Goal: Task Accomplishment & Management: Manage account settings

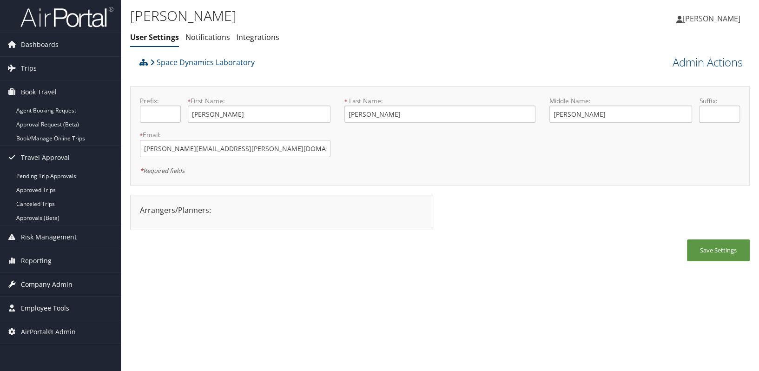
click at [61, 283] on span "Company Admin" at bounding box center [47, 284] width 52 height 23
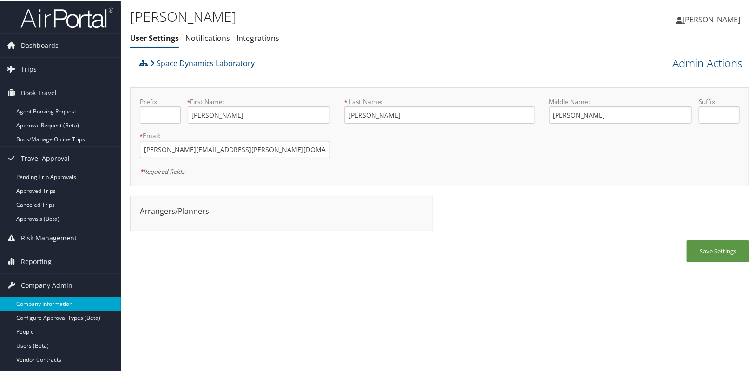
click at [49, 299] on link "Company Information" at bounding box center [60, 303] width 121 height 14
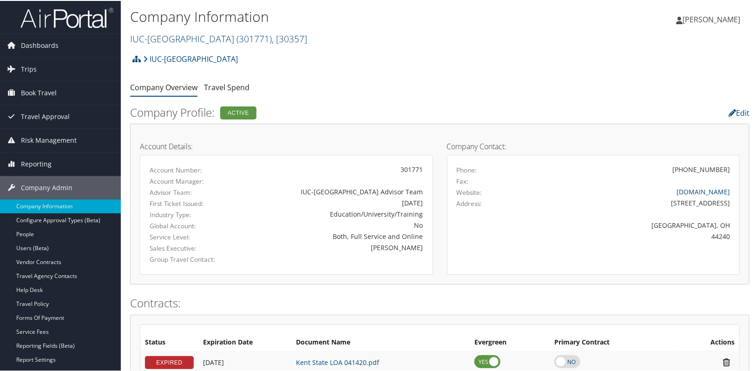
click at [179, 38] on link "IUC-[GEOGRAPHIC_DATA] ( 301771 ) , [ 30357 ]" at bounding box center [218, 38] width 177 height 13
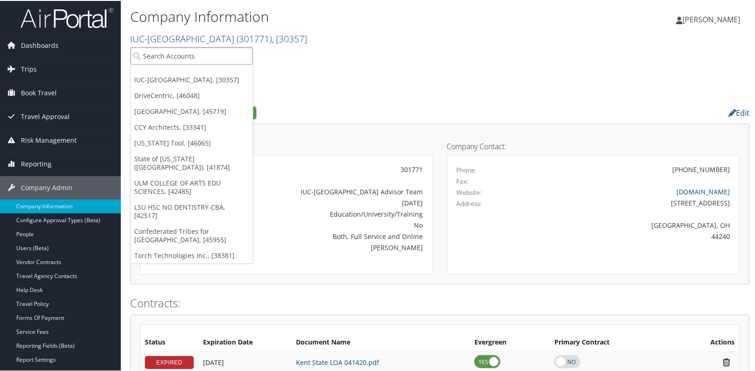
click at [167, 56] on input "search" at bounding box center [192, 54] width 122 height 17
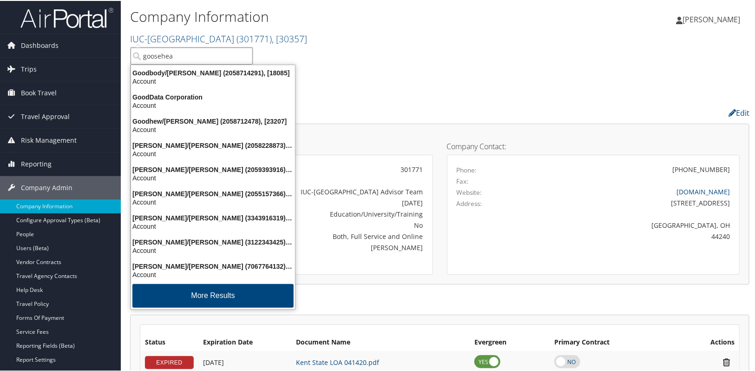
type input "goosehead"
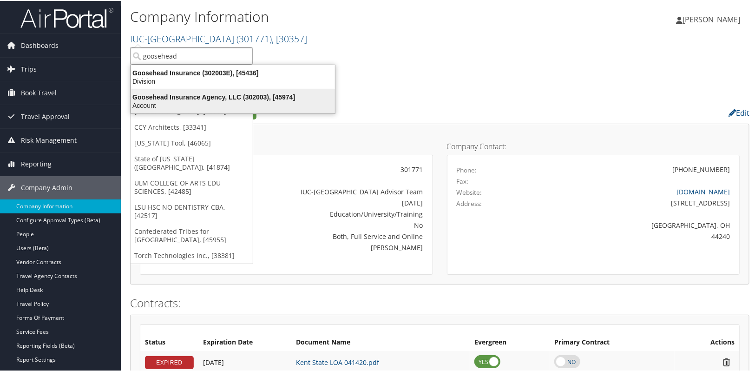
click at [169, 97] on div "Goosehead Insurance Agency, LLC (302003), [45974]" at bounding box center [232, 96] width 215 height 8
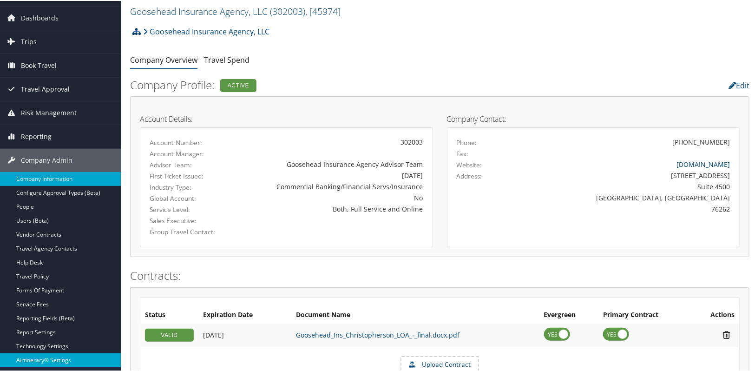
scroll to position [42, 0]
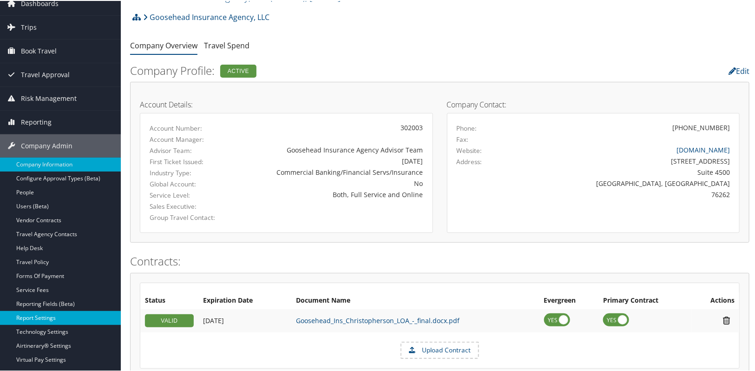
click at [27, 312] on link "Report Settings" at bounding box center [60, 317] width 121 height 14
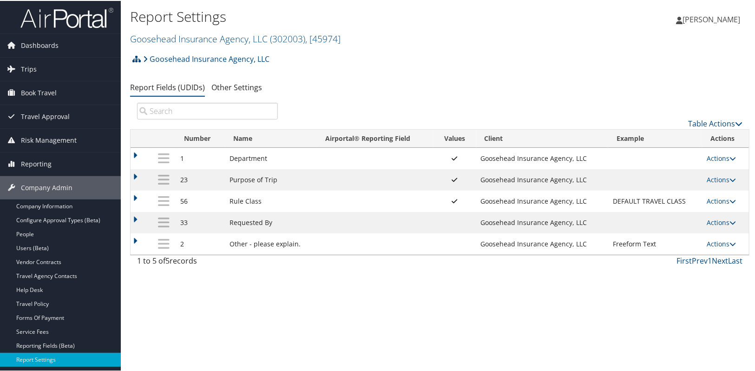
click at [729, 179] on icon at bounding box center [732, 179] width 7 height 7
click at [695, 190] on link "Update Report Field Values" at bounding box center [682, 193] width 100 height 16
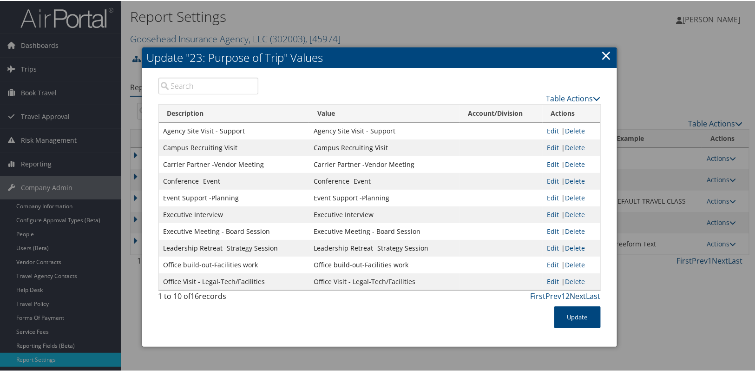
click at [575, 293] on link "Next" at bounding box center [578, 295] width 16 height 10
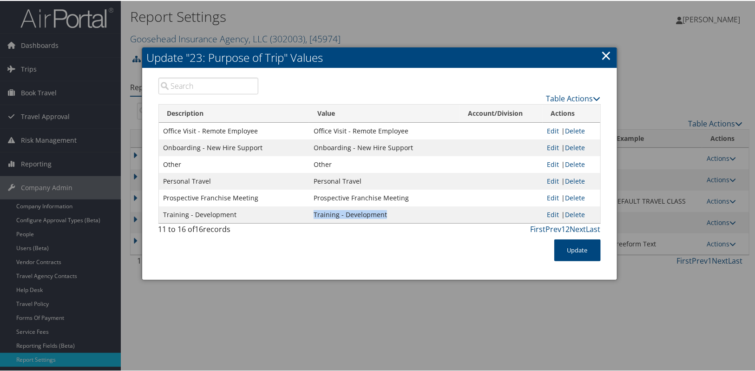
drag, startPoint x: 311, startPoint y: 213, endPoint x: 389, endPoint y: 216, distance: 78.6
click at [389, 216] on td "Training - Development" at bounding box center [384, 213] width 151 height 17
copy td "Training - Development"
click at [400, 213] on td "Training - Development" at bounding box center [384, 213] width 151 height 17
click at [323, 216] on td "Training - Development" at bounding box center [384, 213] width 151 height 17
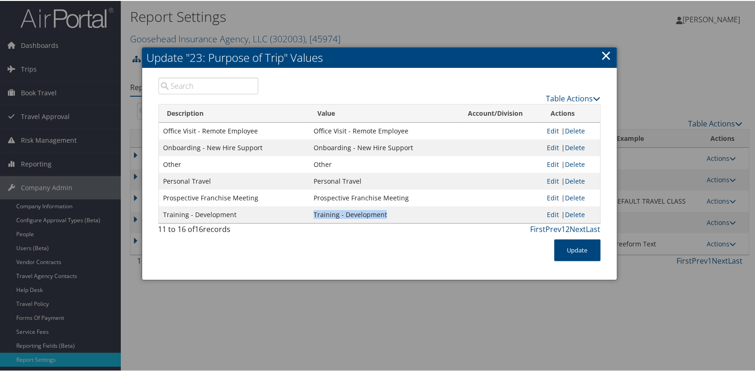
drag, startPoint x: 312, startPoint y: 212, endPoint x: 391, endPoint y: 211, distance: 78.5
click at [391, 211] on td "Training - Development" at bounding box center [384, 213] width 151 height 17
copy td "Training - Development"
click at [606, 54] on link "×" at bounding box center [606, 54] width 11 height 19
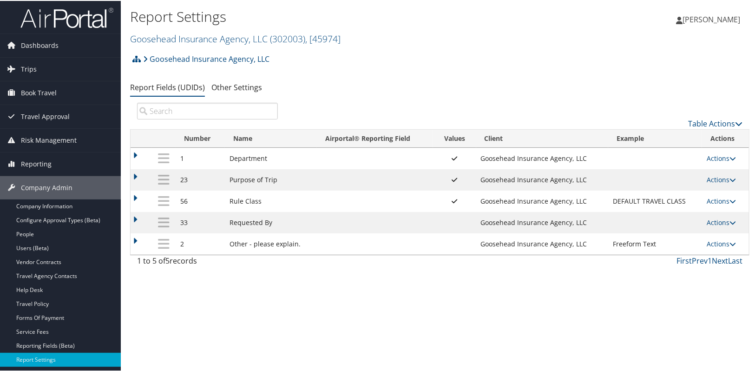
click at [342, 295] on div "Report Settings Goosehead Insurance Agency, LLC ( 302003 ) , [ 45974 ] IUC-Kent…" at bounding box center [440, 185] width 638 height 371
click at [181, 43] on link "Goosehead Insurance Agency, LLC ( 302003 ) , [ 45974 ]" at bounding box center [235, 38] width 210 height 13
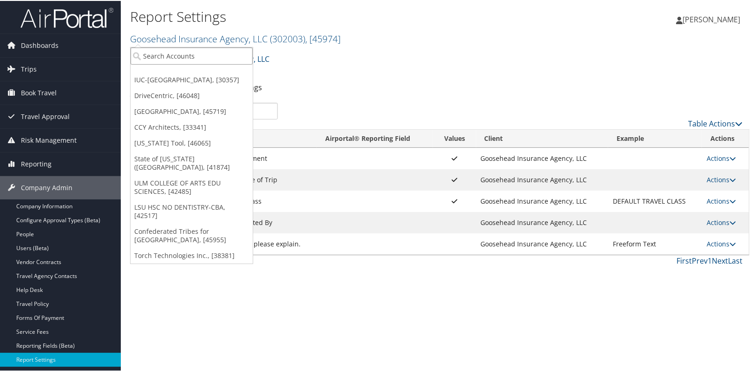
click at [172, 53] on input "search" at bounding box center [192, 54] width 122 height 17
type input "pacific luthern"
click at [192, 60] on input "pacific luthern" at bounding box center [192, 54] width 122 height 17
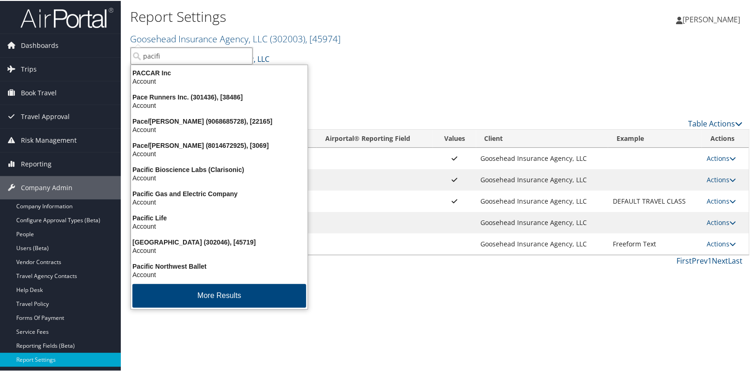
type input "pacific"
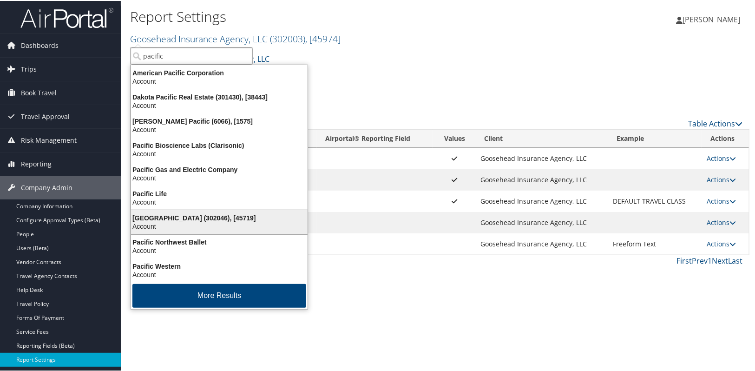
click at [177, 219] on div "Pacific Lutheran University (302046), [45719]" at bounding box center [219, 217] width 188 height 8
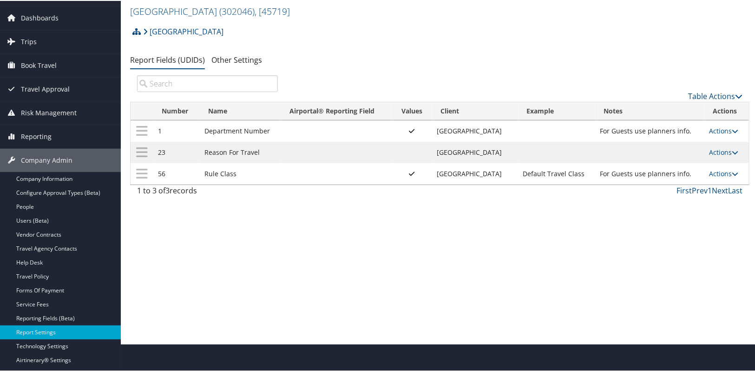
scroll to position [42, 0]
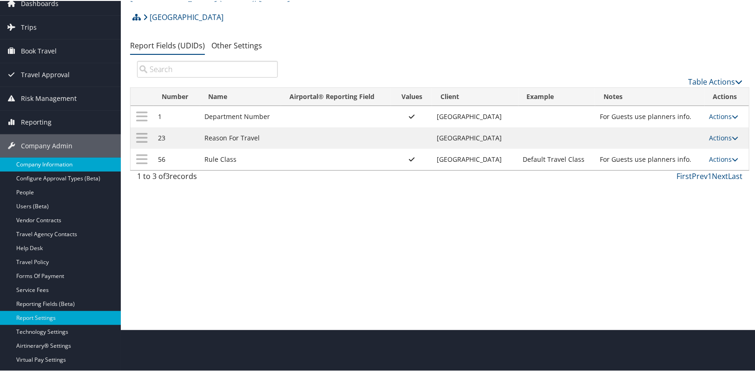
click at [27, 162] on link "Company Information" at bounding box center [60, 164] width 121 height 14
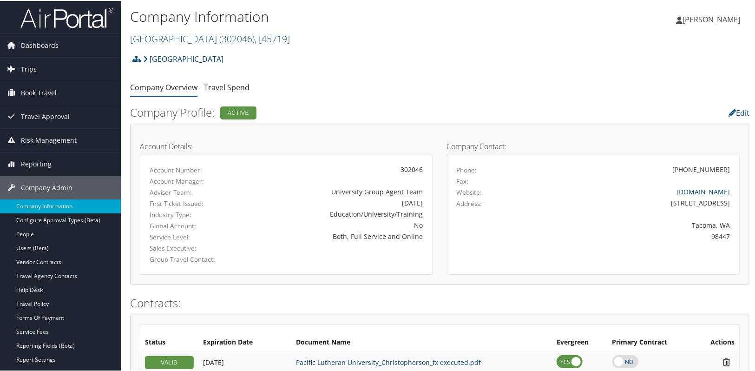
click at [392, 65] on div "Pacific [DEMOGRAPHIC_DATA] University Account Structure [GEOGRAPHIC_DATA] (3020…" at bounding box center [439, 61] width 619 height 25
click at [402, 37] on h2 "Pacific Lutheran University ( 302046 ) , [ 45719 ]" at bounding box center [336, 37] width 413 height 16
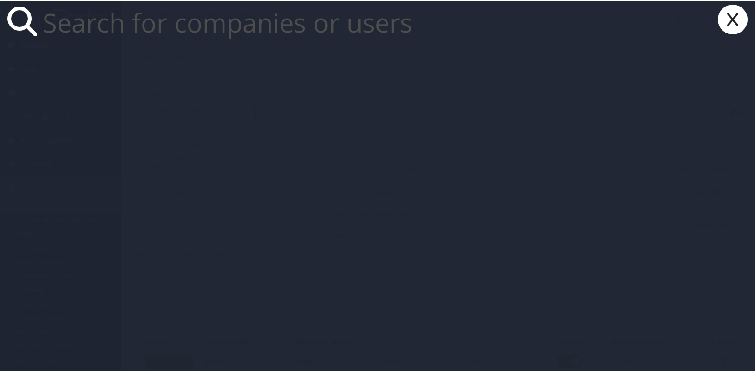
paste input "kcombass94@mplthealthcare.com"
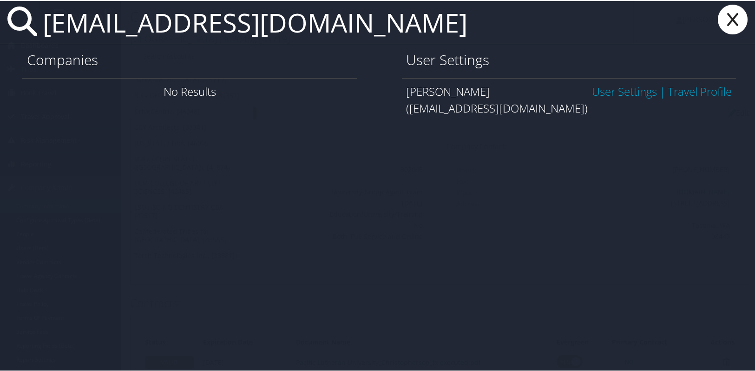
type input "kcombass94@mplthealthcare.com"
click at [615, 91] on link "User Settings" at bounding box center [624, 90] width 65 height 15
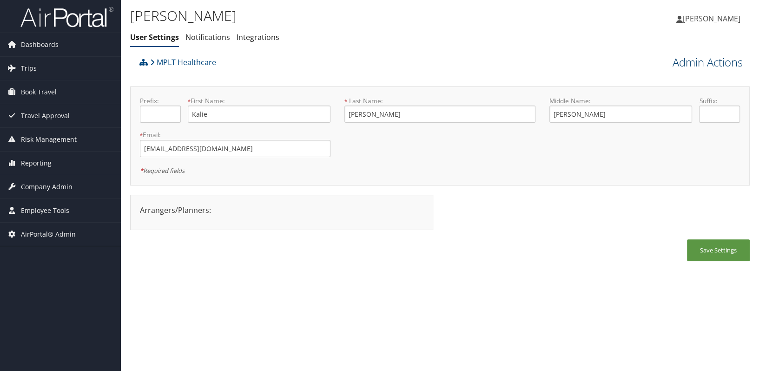
click at [695, 63] on link "Admin Actions" at bounding box center [707, 62] width 70 height 16
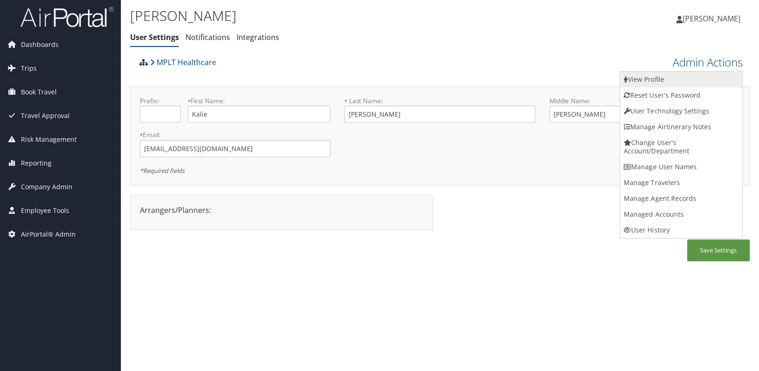
click at [651, 84] on link "View Profile" at bounding box center [681, 80] width 122 height 16
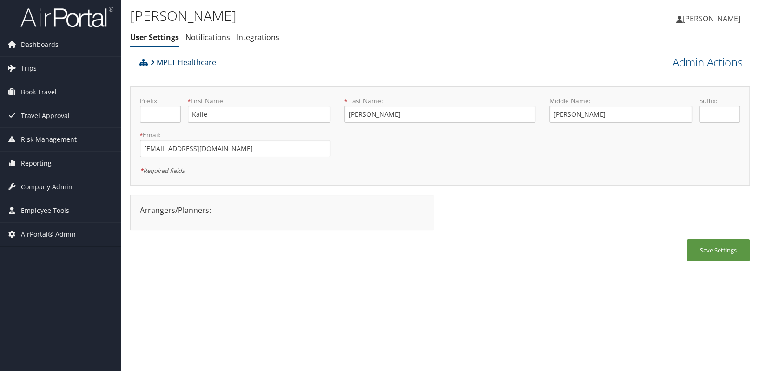
click at [167, 61] on link "MPLT Healthcare" at bounding box center [183, 62] width 66 height 19
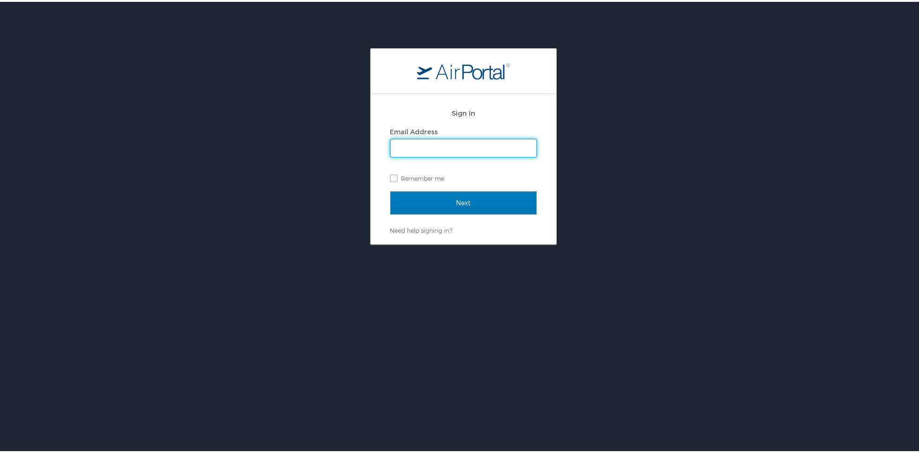
type input "[PERSON_NAME][EMAIL_ADDRESS][PERSON_NAME][DOMAIN_NAME]"
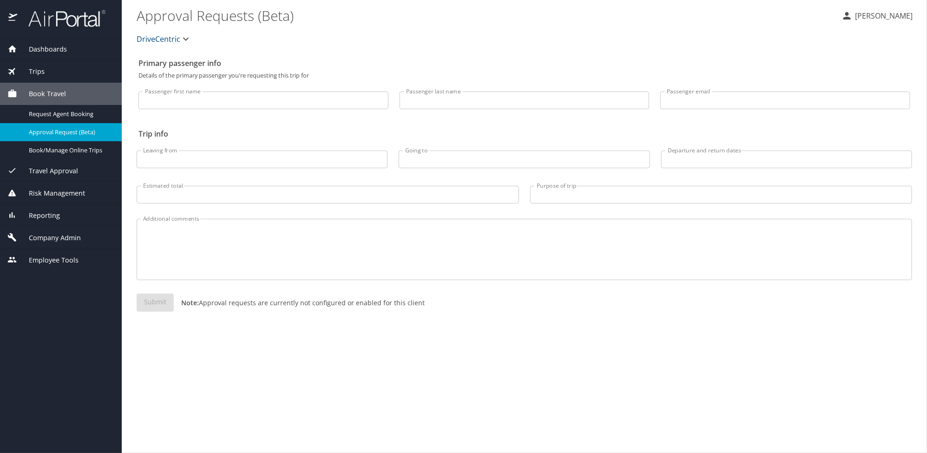
click at [86, 239] on div "Company Admin" at bounding box center [60, 238] width 107 height 10
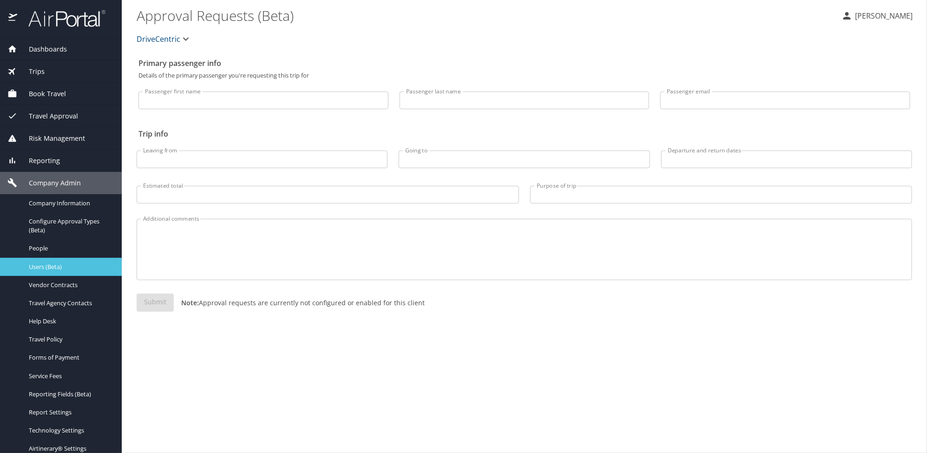
click at [40, 265] on span "Users (Beta)" at bounding box center [70, 266] width 82 height 9
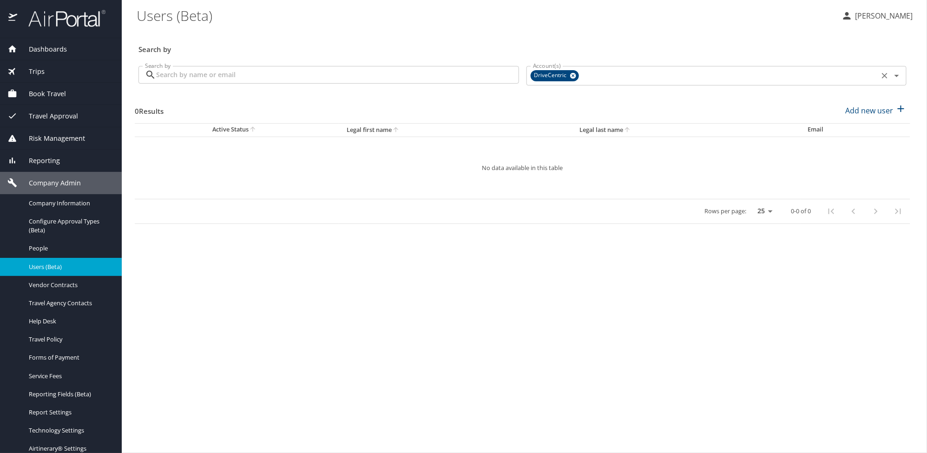
click at [574, 76] on icon at bounding box center [573, 76] width 6 height 6
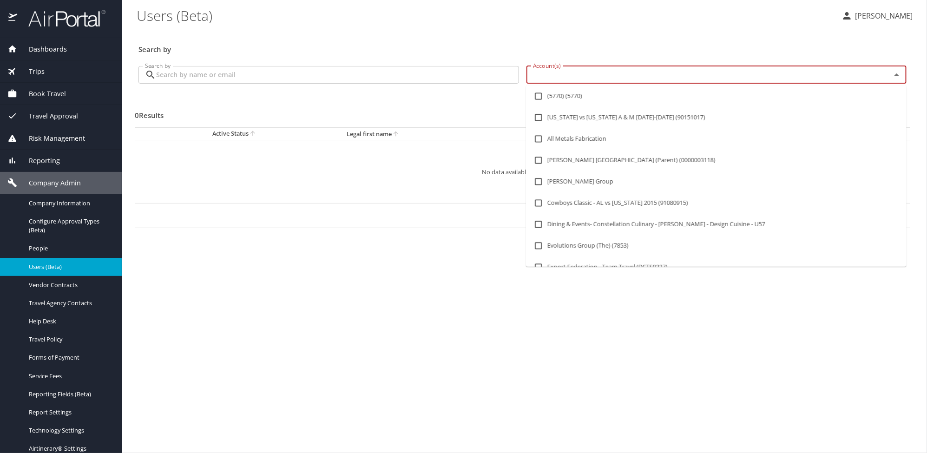
click at [563, 80] on input "Account(s)" at bounding box center [703, 75] width 348 height 12
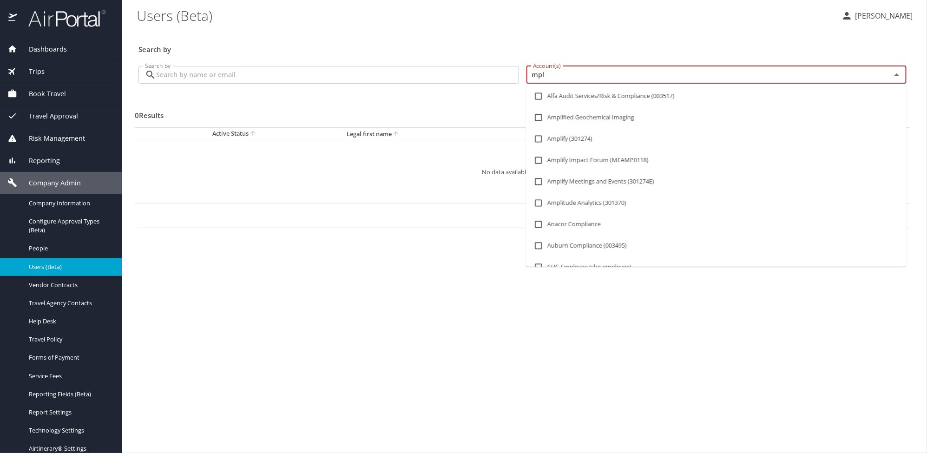
type input "mplt"
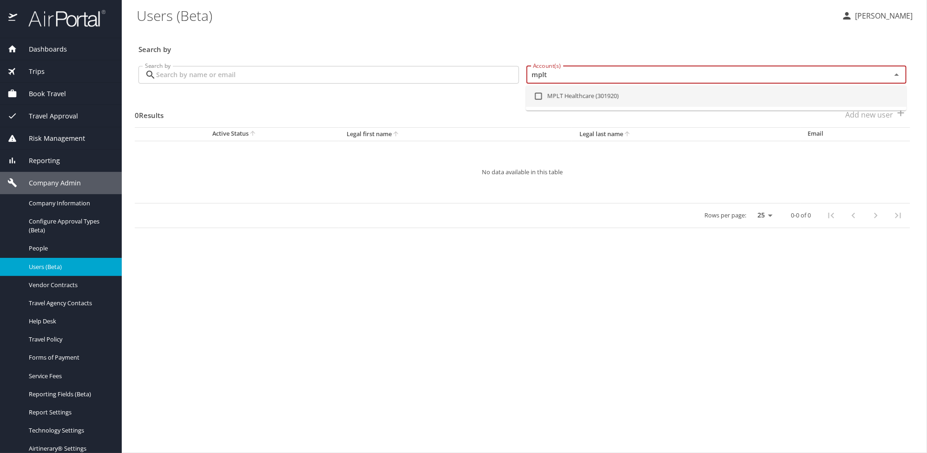
click at [556, 95] on li "MPLT Healthcare (301920)" at bounding box center [716, 95] width 380 height 21
checkbox input "true"
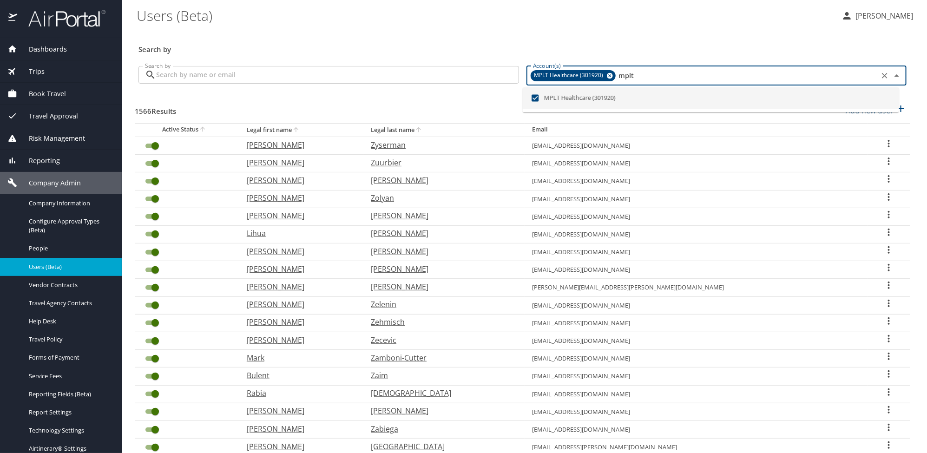
type input "mplt"
click at [250, 73] on input "Search by" at bounding box center [337, 75] width 363 height 18
paste input "kcombass94@mplthealthcare.com"
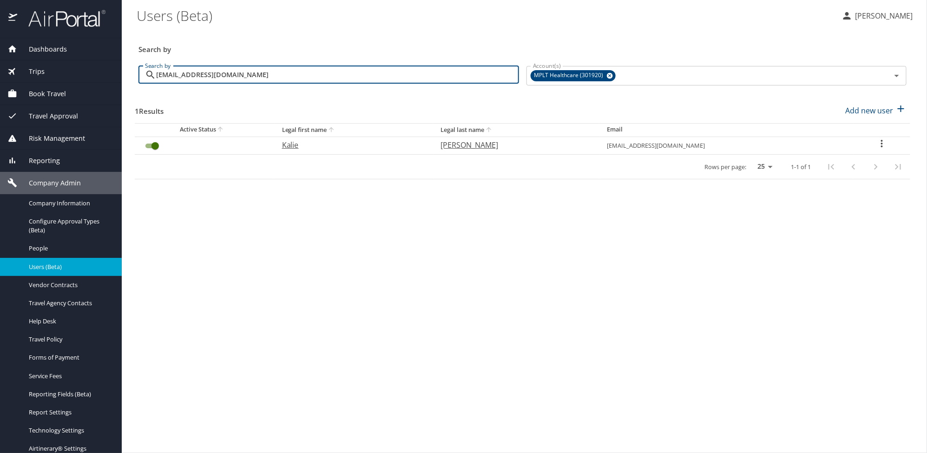
type input "kcombass94@mplthealthcare.com"
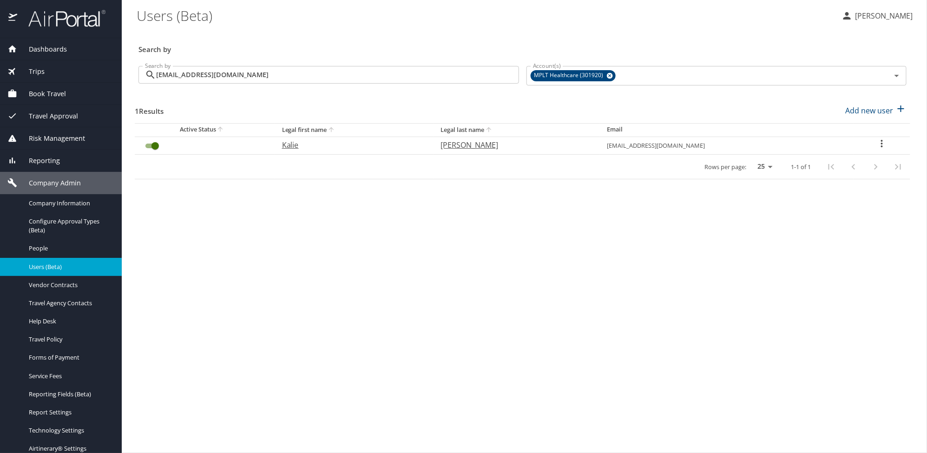
click at [880, 143] on icon "User Search Table" at bounding box center [881, 143] width 11 height 11
click at [834, 146] on p "View profile" at bounding box center [828, 144] width 41 height 11
select select "US"
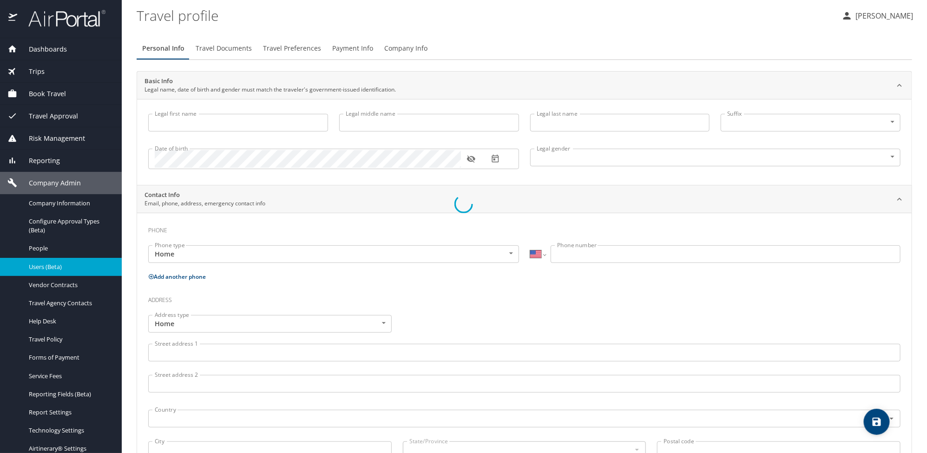
type input "kcombass94@mplthealthcare.com"
type input "Undisclosed"
select select "US"
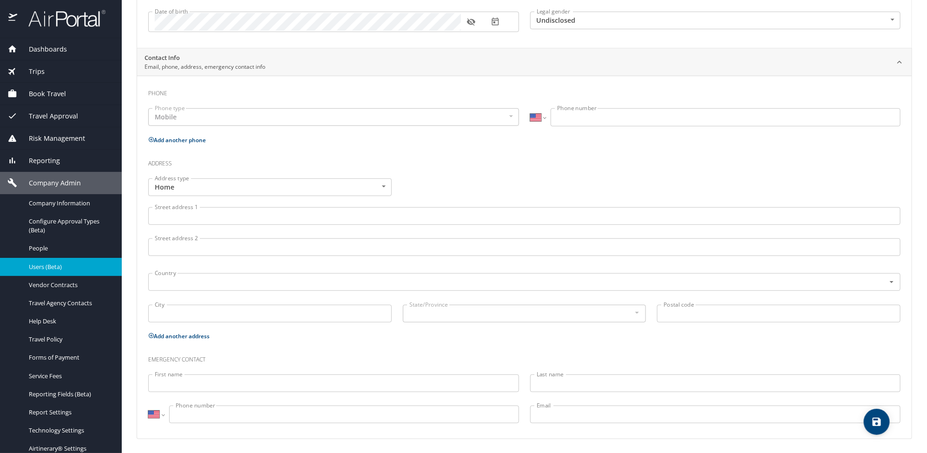
scroll to position [6, 0]
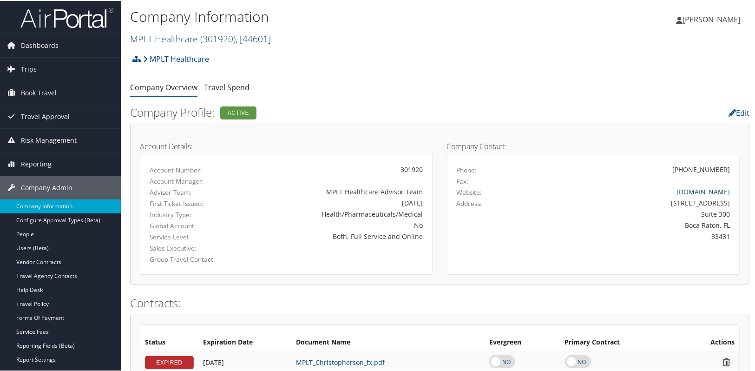
click at [172, 41] on link "MPLT Healthcare ( 301920 ) , [ 44601 ]" at bounding box center [200, 38] width 141 height 13
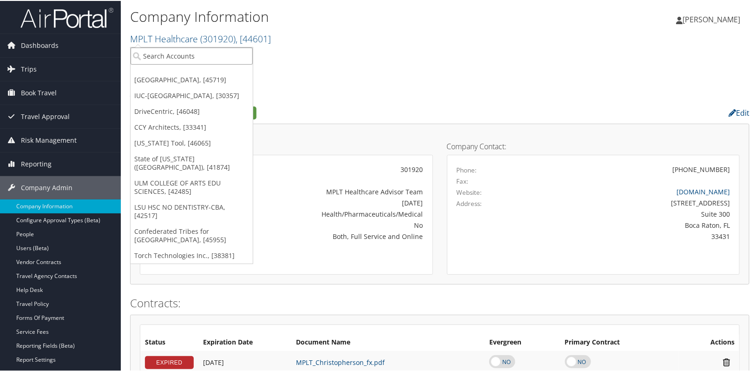
click at [166, 49] on input "search" at bounding box center [192, 54] width 122 height 17
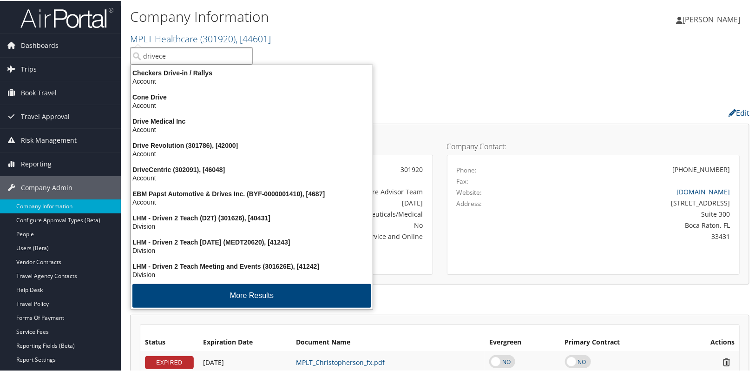
type input "drivecen"
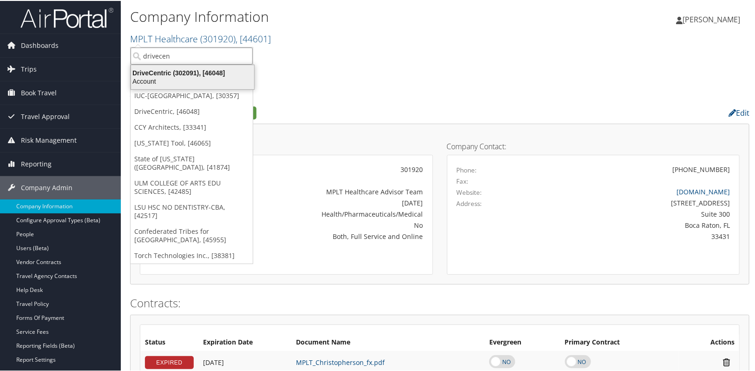
click at [159, 76] on div "Account" at bounding box center [192, 80] width 134 height 8
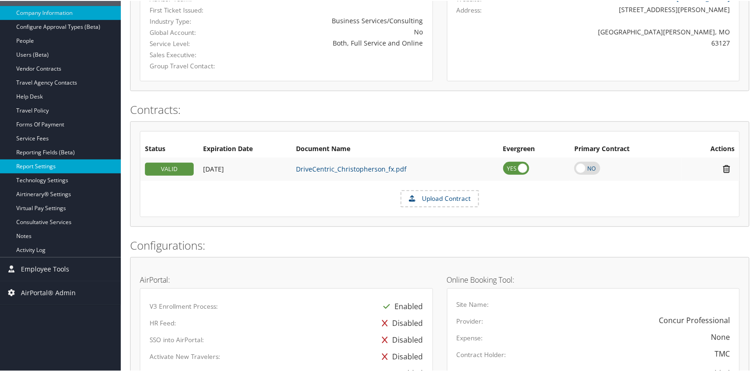
scroll to position [169, 0]
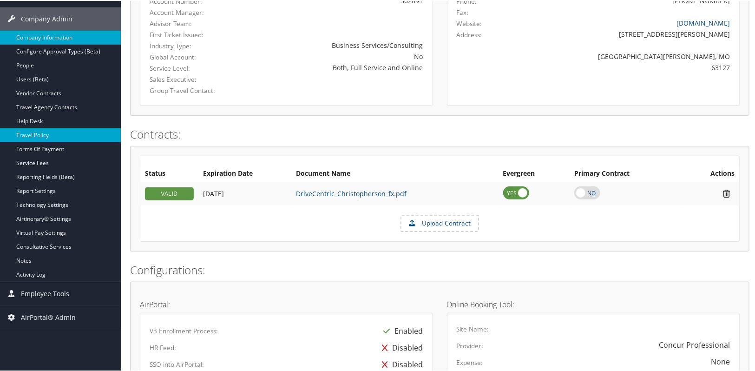
click at [39, 133] on link "Travel Policy" at bounding box center [60, 134] width 121 height 14
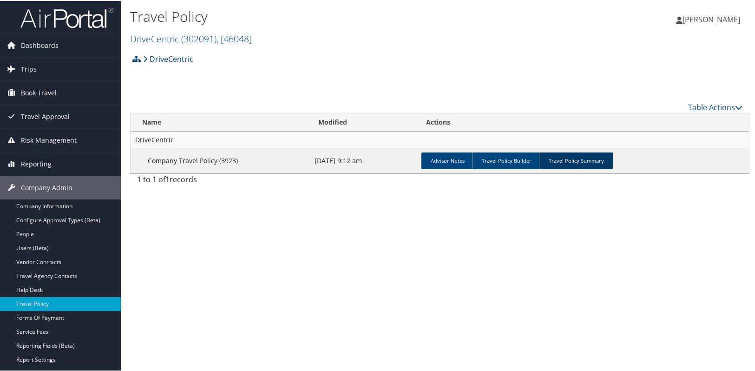
click at [577, 158] on link "Travel Policy Summary" at bounding box center [576, 159] width 74 height 17
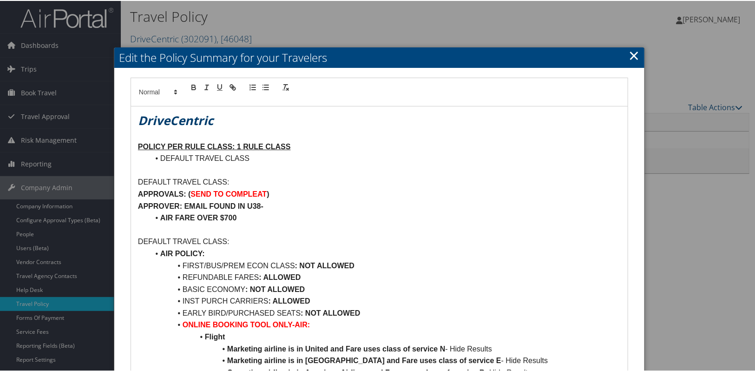
click at [642, 54] on div at bounding box center [379, 185] width 759 height 371
click at [629, 52] on link "×" at bounding box center [634, 54] width 11 height 19
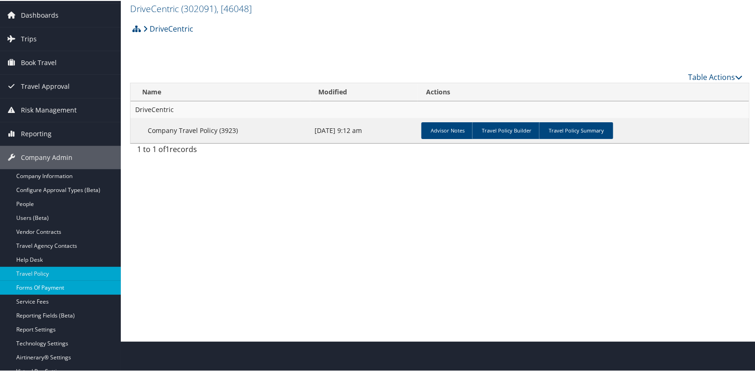
scroll to position [84, 0]
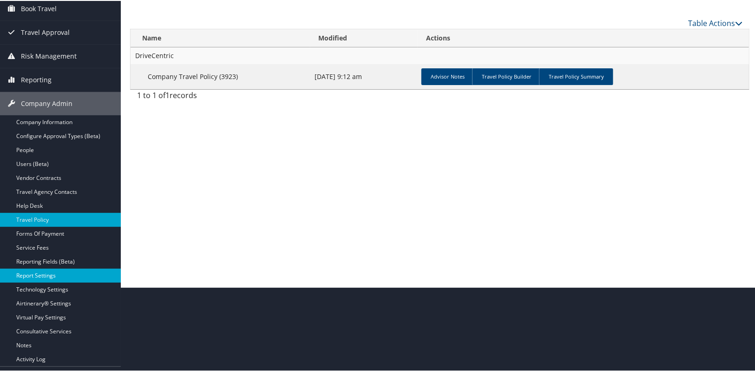
click at [53, 277] on link "Report Settings" at bounding box center [60, 275] width 121 height 14
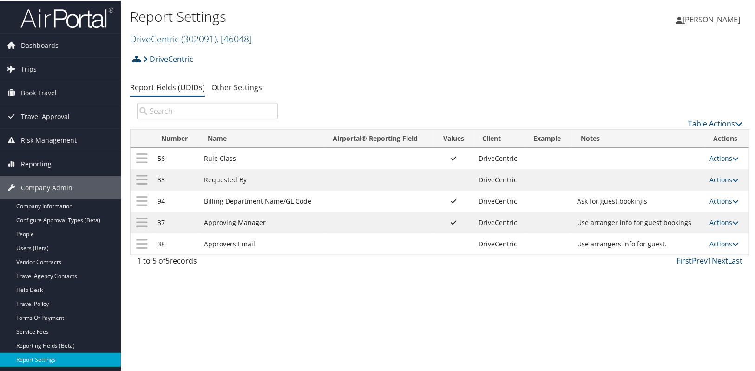
click at [736, 199] on td "Actions Update Report Field Values Upload Report Field Values Edit Delete" at bounding box center [727, 200] width 44 height 21
click at [718, 203] on link "Actions" at bounding box center [724, 200] width 29 height 9
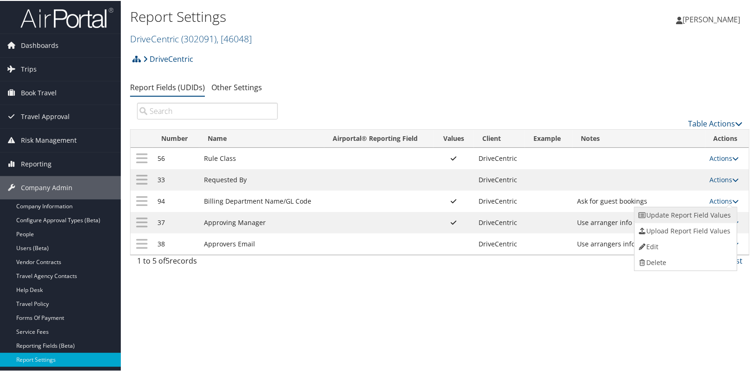
click at [689, 218] on link "Update Report Field Values" at bounding box center [685, 214] width 100 height 16
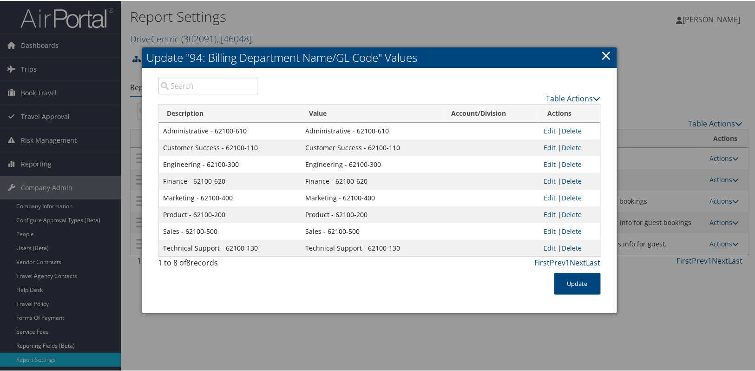
click at [304, 129] on td "Administrative - 62100-610" at bounding box center [372, 130] width 142 height 17
drag, startPoint x: 305, startPoint y: 130, endPoint x: 384, endPoint y: 135, distance: 79.1
click at [384, 135] on td "Administrative - 62100-610" at bounding box center [372, 130] width 142 height 17
copy td "Administrative - 62100-610"
drag, startPoint x: 305, startPoint y: 146, endPoint x: 407, endPoint y: 152, distance: 101.9
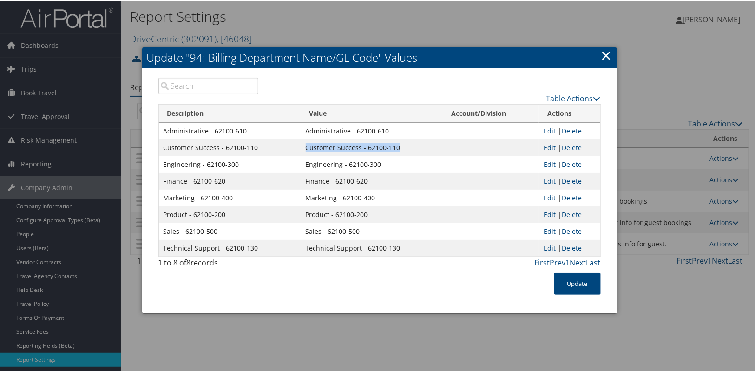
click at [407, 152] on td "Customer Success - 62100-110" at bounding box center [372, 146] width 142 height 17
copy td "Customer Success - 62100-110"
click at [345, 197] on td "Marketing - 62100-400" at bounding box center [372, 197] width 142 height 17
drag, startPoint x: 370, startPoint y: 196, endPoint x: 303, endPoint y: 197, distance: 66.5
click at [303, 197] on td "Marketing - 62100-400" at bounding box center [372, 197] width 142 height 17
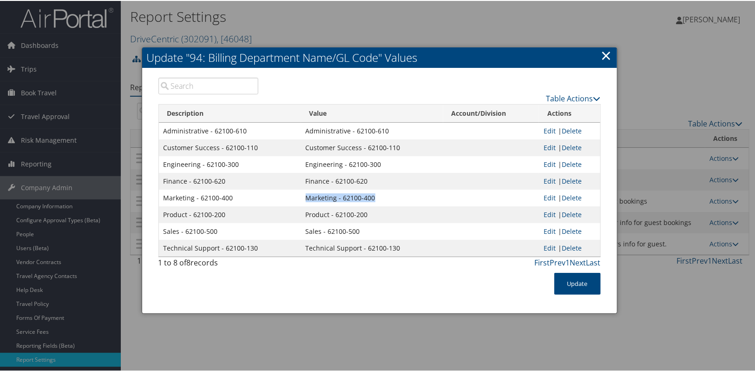
copy td "Marketing - 62100-400"
drag, startPoint x: 305, startPoint y: 213, endPoint x: 364, endPoint y: 215, distance: 59.5
click at [364, 215] on td "Product - 62100-200" at bounding box center [372, 213] width 142 height 17
copy td "Product - 62100-200"
drag, startPoint x: 356, startPoint y: 231, endPoint x: 302, endPoint y: 234, distance: 53.9
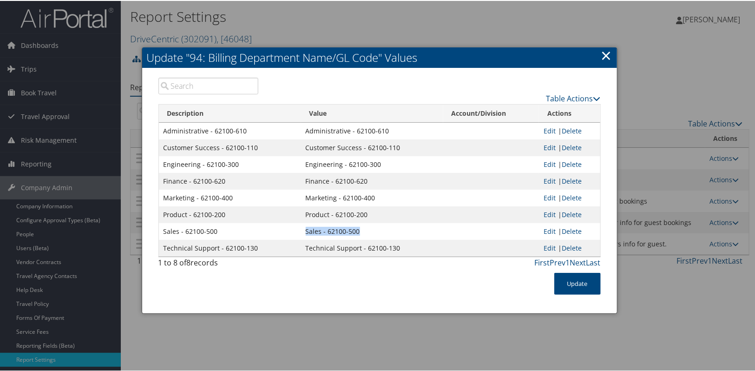
click at [302, 234] on td "Sales - 62100-500" at bounding box center [372, 230] width 142 height 17
copy td "Sales - 62100-500"
click at [607, 56] on link "×" at bounding box center [606, 54] width 11 height 19
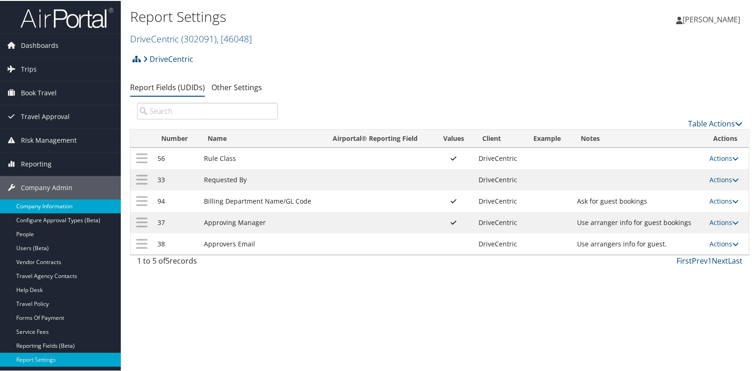
click at [46, 205] on link "Company Information" at bounding box center [60, 205] width 121 height 14
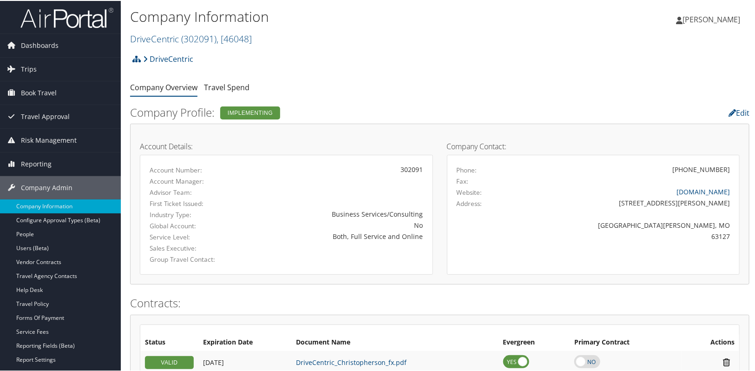
click at [727, 171] on div "[PHONE_NUMBER]" at bounding box center [629, 169] width 216 height 10
click at [726, 171] on div "[PHONE_NUMBER]" at bounding box center [629, 169] width 216 height 10
copy div "(954) 599-4778"
click at [316, 63] on div "DriveCentric Account Structure DriveCentric (302091) IMPLEMENTING Create Child …" at bounding box center [439, 61] width 619 height 25
click at [412, 67] on div "DriveCentric Account Structure DriveCentric (302091) IMPLEMENTING Create Child …" at bounding box center [439, 61] width 619 height 25
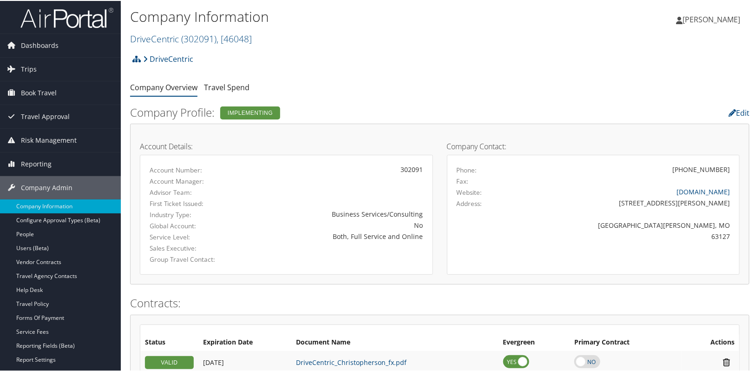
click at [367, 70] on div "DriveCentric Account Structure DriveCentric (302091) IMPLEMENTING Create Child …" at bounding box center [439, 61] width 619 height 25
click at [65, 246] on link "Users (Beta)" at bounding box center [60, 247] width 121 height 14
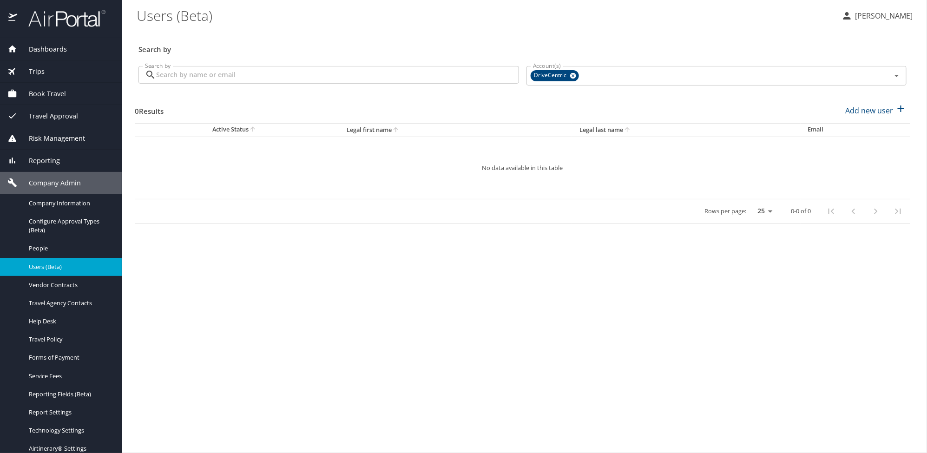
click at [377, 283] on main "Users (Beta) [PERSON_NAME] Search by Search by Search by Account(s) DriveCentri…" at bounding box center [524, 226] width 805 height 453
click at [99, 203] on span "Company Information" at bounding box center [70, 203] width 82 height 9
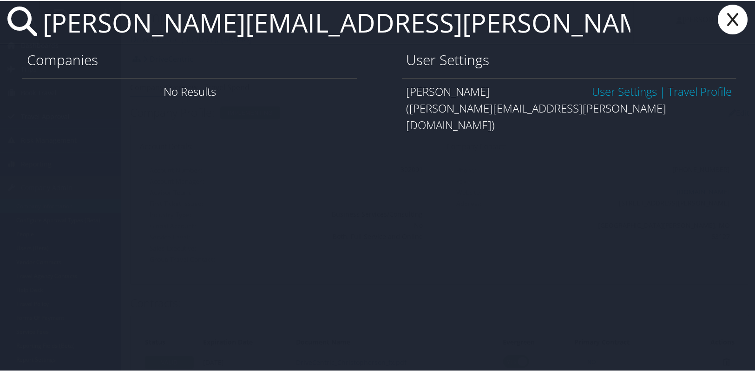
type input "[PERSON_NAME][EMAIL_ADDRESS][PERSON_NAME][DOMAIN_NAME]"
click at [636, 91] on link "User Settings" at bounding box center [624, 90] width 65 height 15
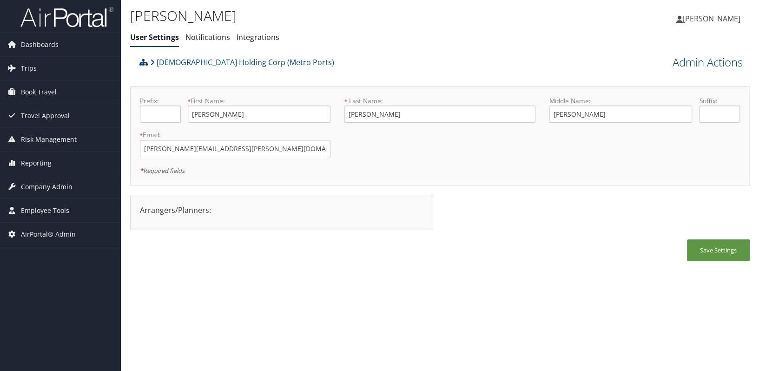
click at [381, 53] on div "[DEMOGRAPHIC_DATA] Holding Corp (Metro Ports)" at bounding box center [362, 65] width 451 height 25
click at [193, 64] on link "[DEMOGRAPHIC_DATA] Holding Corp (Metro Ports)" at bounding box center [242, 62] width 184 height 19
drag, startPoint x: 49, startPoint y: 182, endPoint x: 49, endPoint y: 194, distance: 12.1
click at [49, 182] on span "Company Admin" at bounding box center [47, 186] width 52 height 23
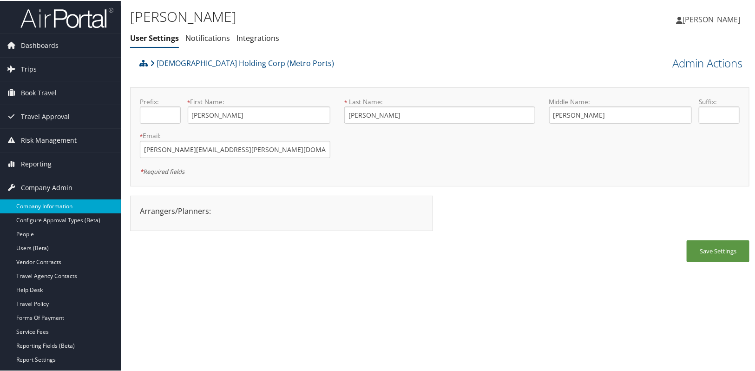
click at [47, 209] on link "Company Information" at bounding box center [60, 205] width 121 height 14
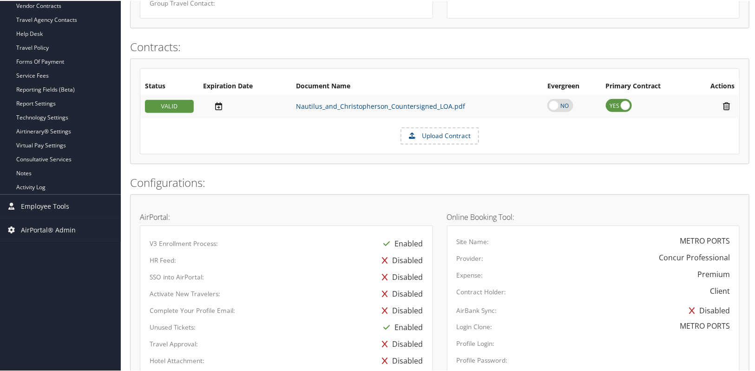
scroll to position [126, 0]
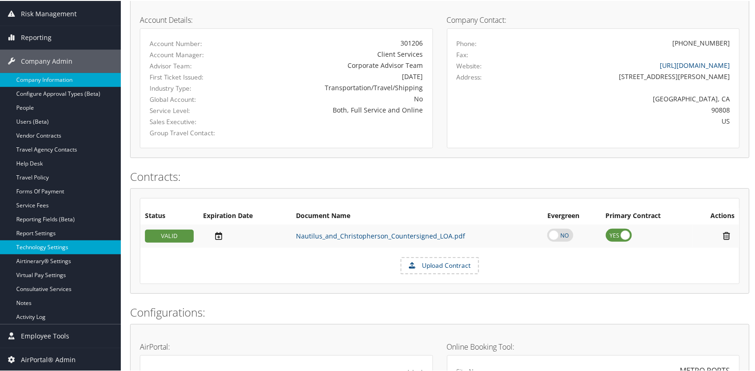
click at [54, 248] on link "Technology Settings" at bounding box center [60, 246] width 121 height 14
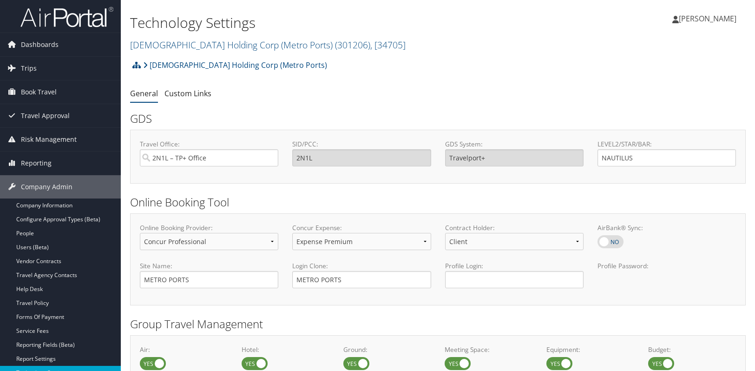
select select "4"
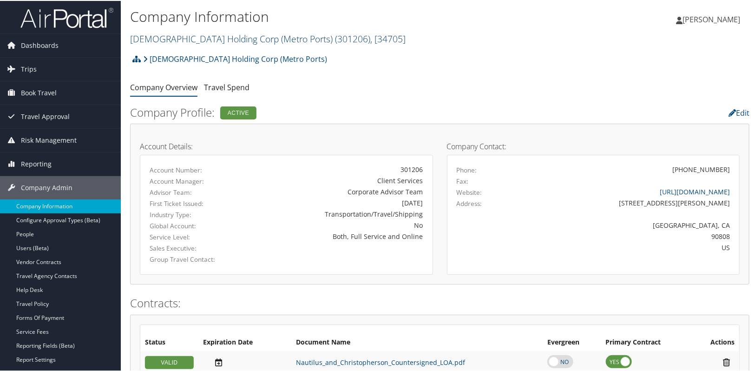
click at [192, 38] on link "Nautilus International Holding Corp (Metro Ports) ( 301206 ) , [ 34705 ]" at bounding box center [268, 38] width 276 height 13
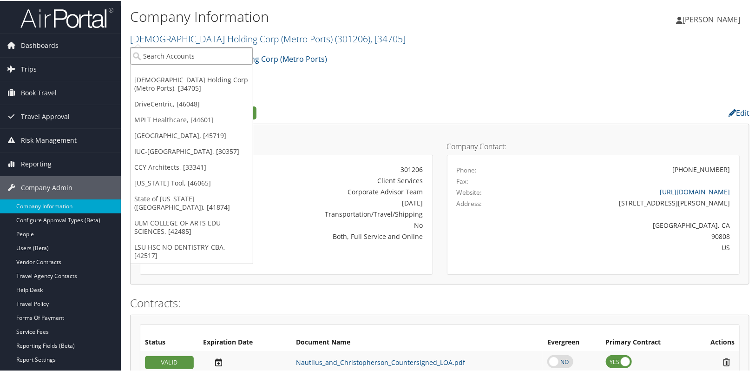
click at [177, 60] on input "search" at bounding box center [192, 54] width 122 height 17
click at [174, 98] on link "DriveCentric, [46048]" at bounding box center [192, 103] width 122 height 16
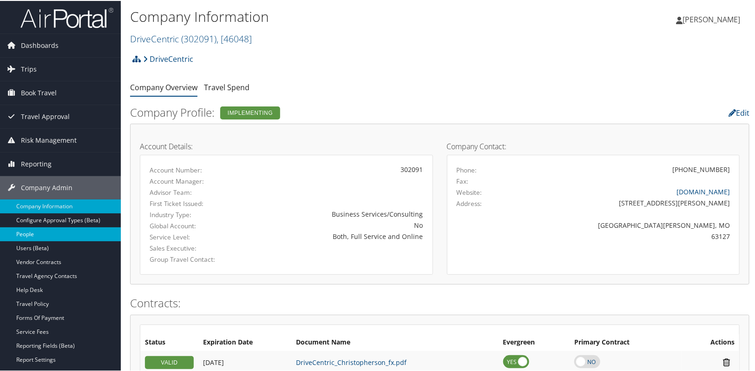
click at [50, 239] on link "People" at bounding box center [60, 233] width 121 height 14
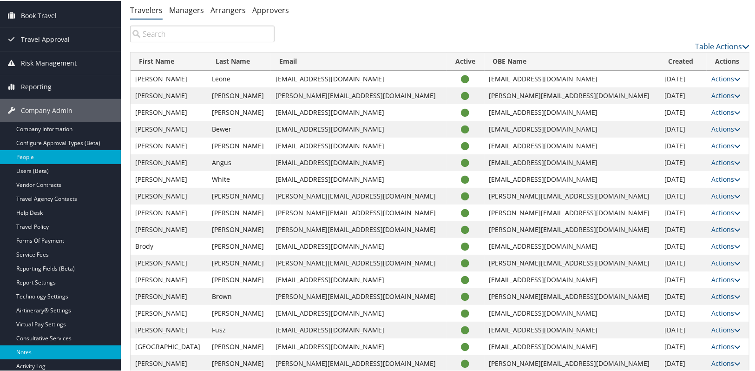
scroll to position [84, 0]
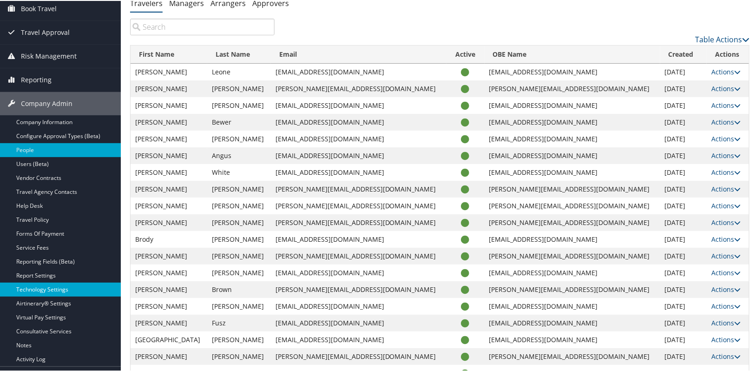
click at [56, 291] on link "Technology Settings" at bounding box center [60, 289] width 121 height 14
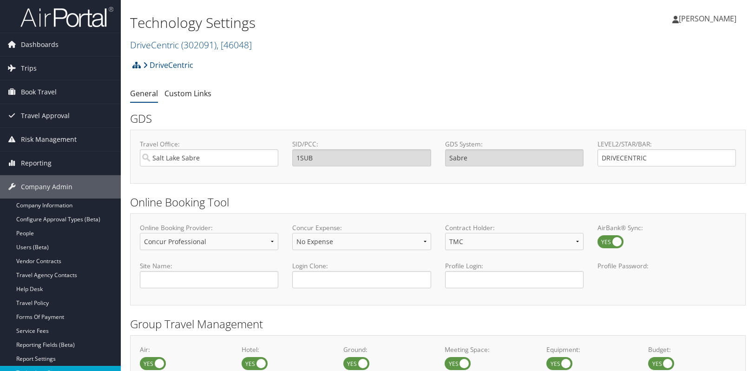
select select "4"
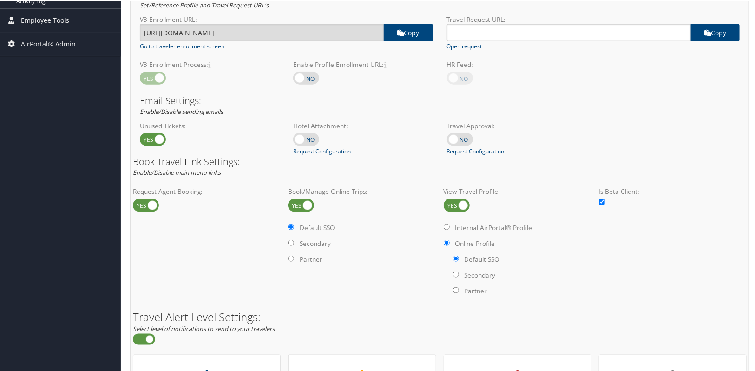
scroll to position [549, 0]
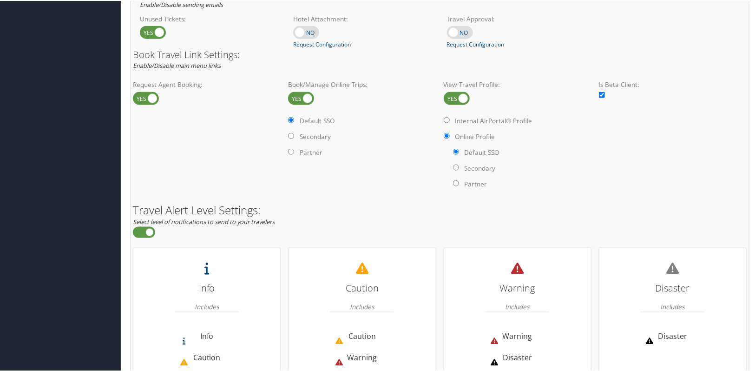
click at [308, 98] on label at bounding box center [301, 97] width 26 height 13
click at [299, 98] on input "checkbox" at bounding box center [296, 98] width 6 height 6
checkbox input "false"
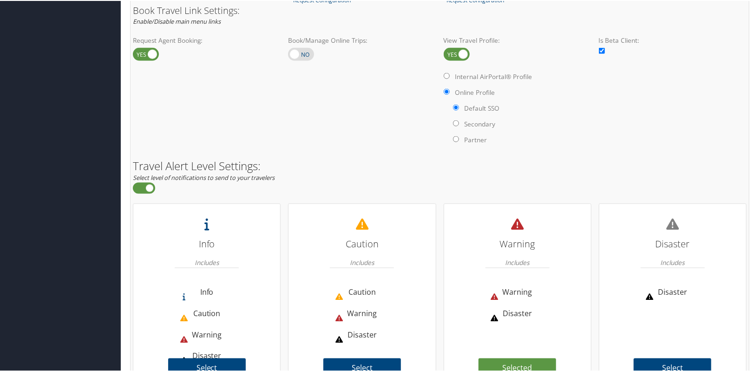
scroll to position [655, 0]
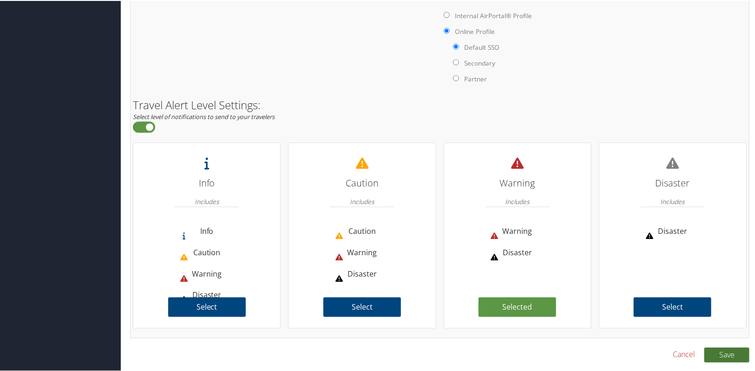
click at [735, 354] on button "Save" at bounding box center [726, 354] width 45 height 15
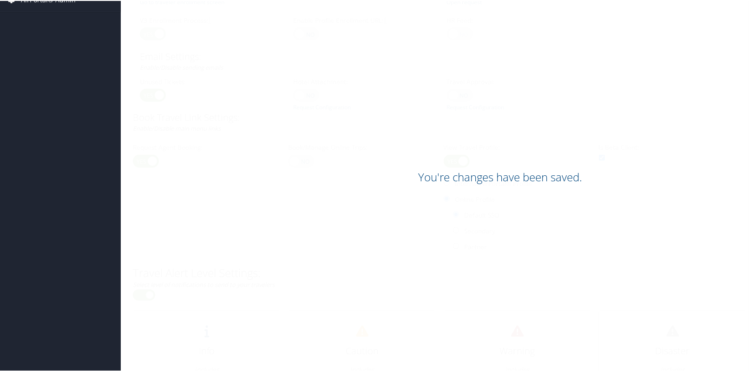
scroll to position [444, 0]
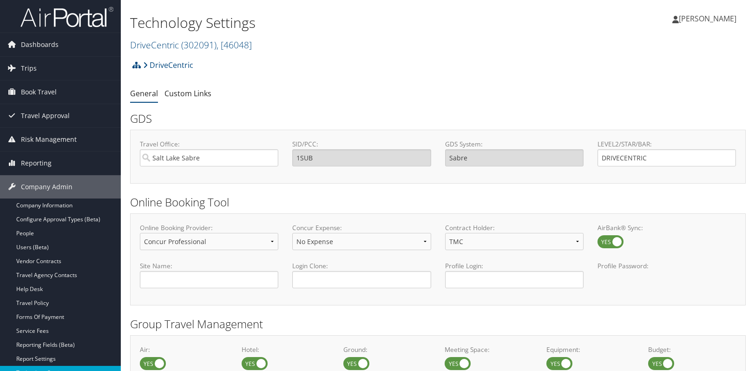
select select "4"
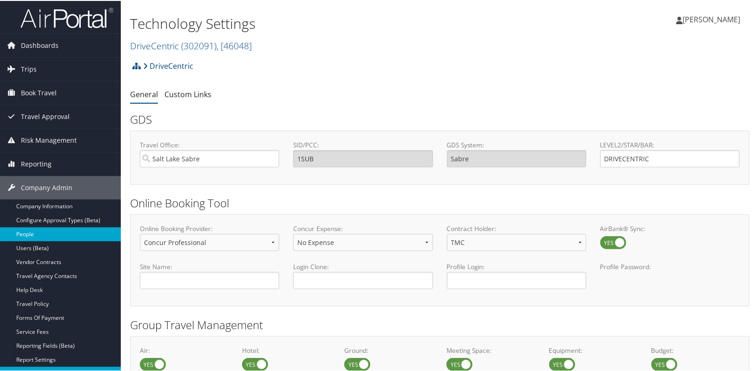
click at [65, 238] on link "People" at bounding box center [60, 233] width 121 height 14
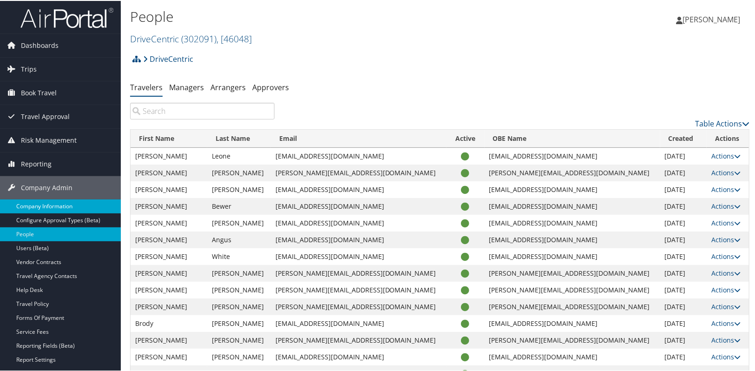
click at [27, 210] on link "Company Information" at bounding box center [60, 205] width 121 height 14
